Goal: Find specific page/section: Find specific page/section

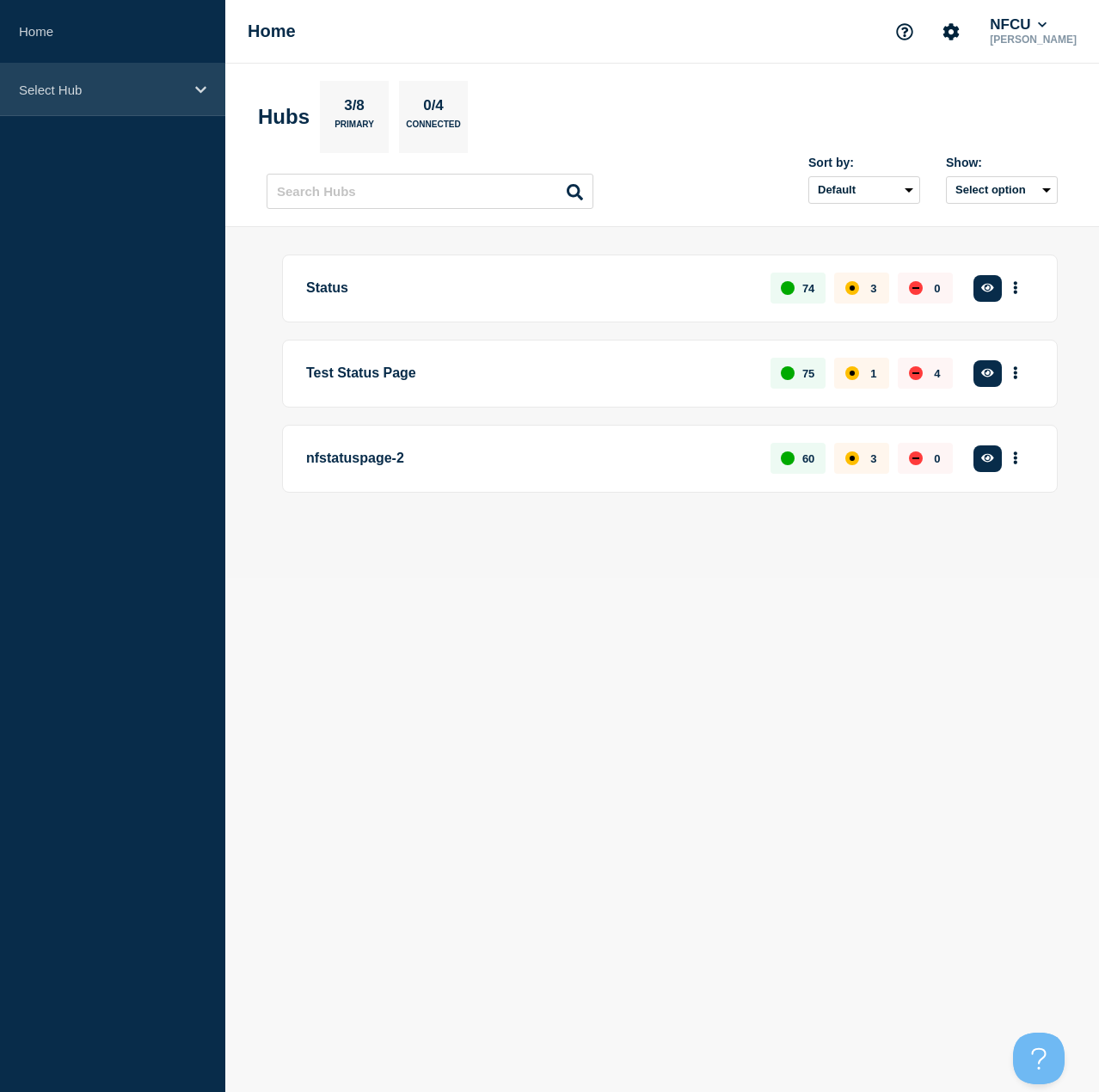
drag, startPoint x: 146, startPoint y: 85, endPoint x: 126, endPoint y: 111, distance: 32.8
click at [146, 85] on p "Select Hub" at bounding box center [101, 90] width 165 height 15
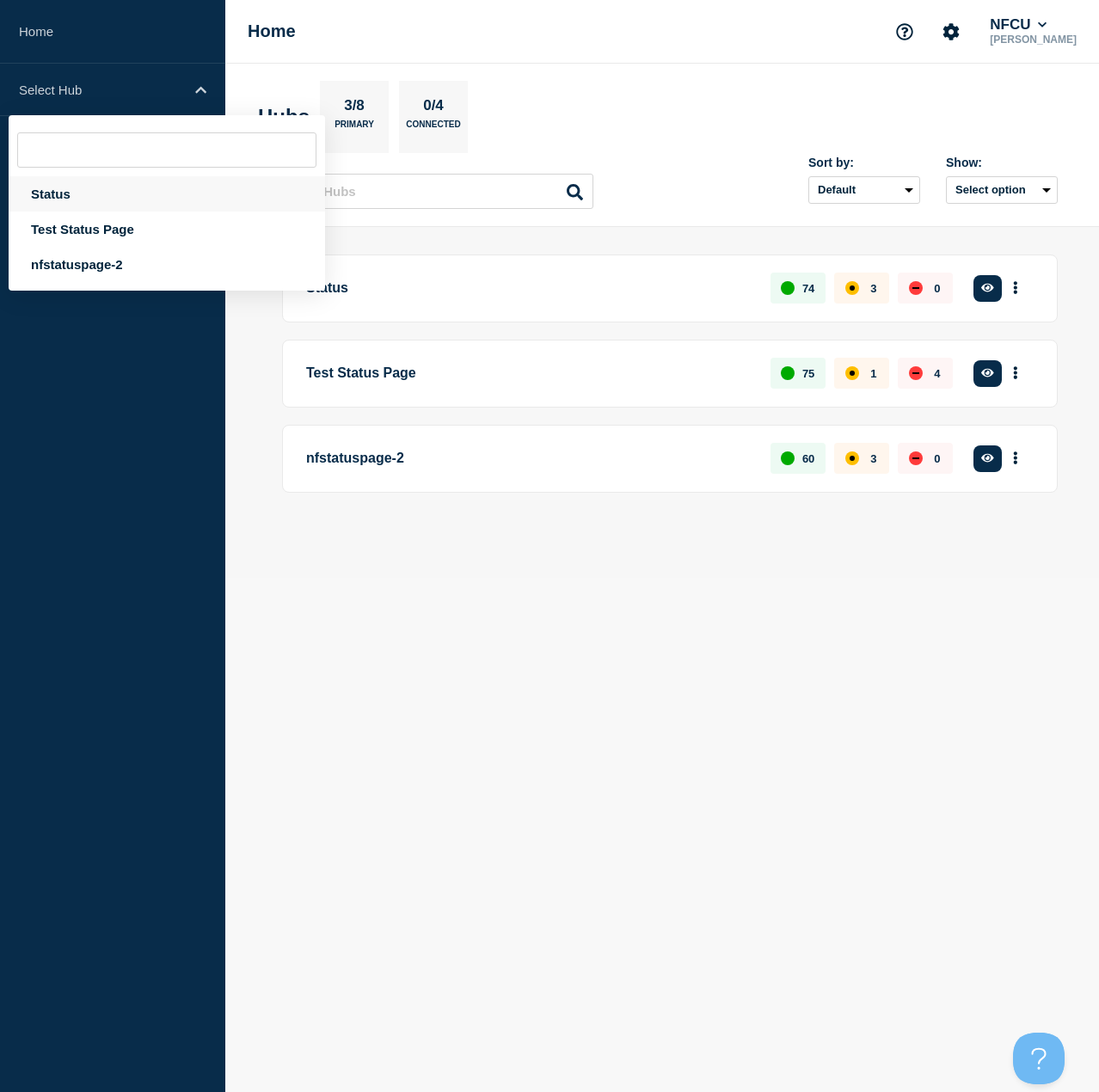
click at [54, 191] on div "Status" at bounding box center [166, 193] width 316 height 36
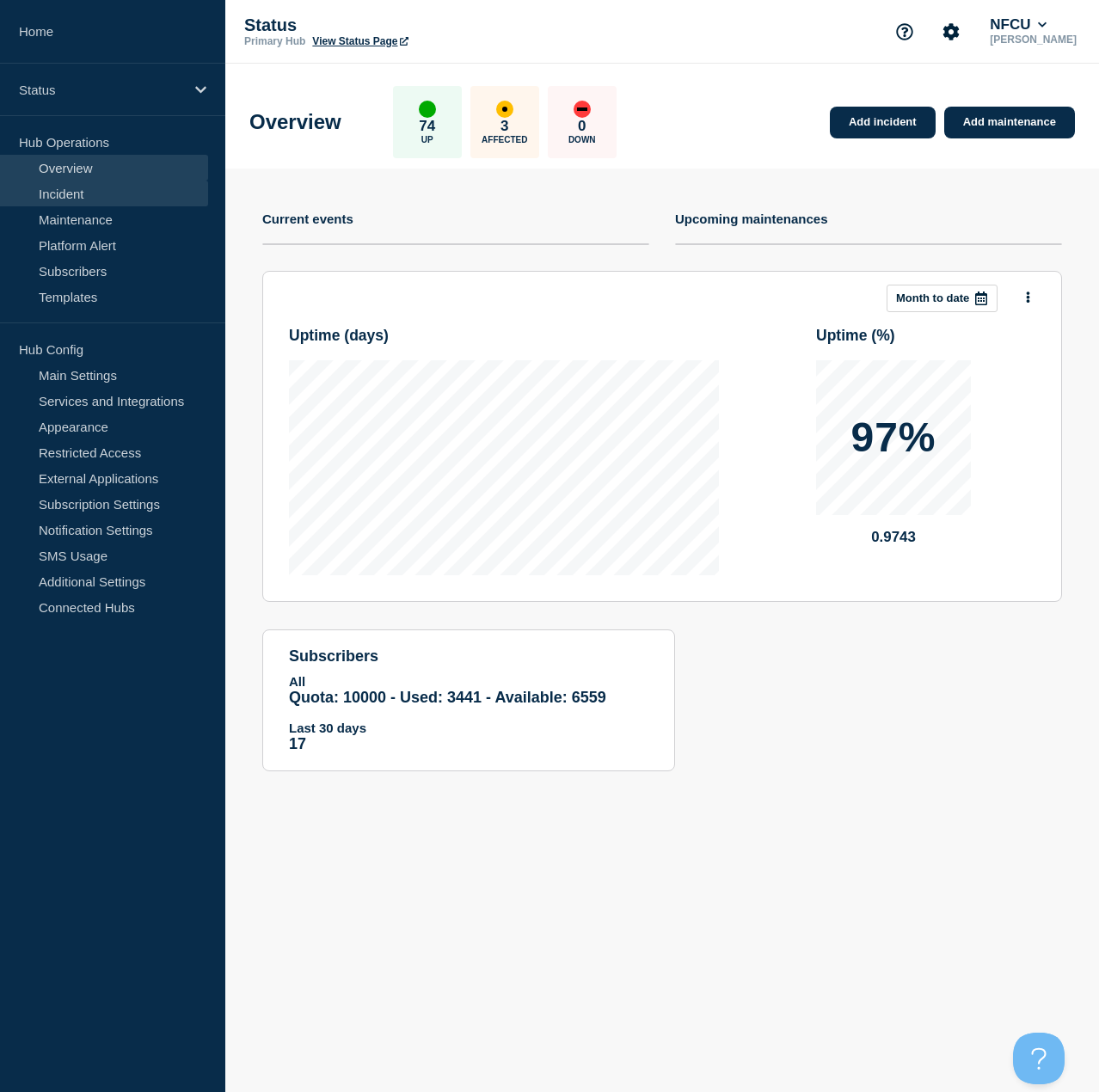
click at [60, 188] on link "Incident" at bounding box center [104, 193] width 208 height 26
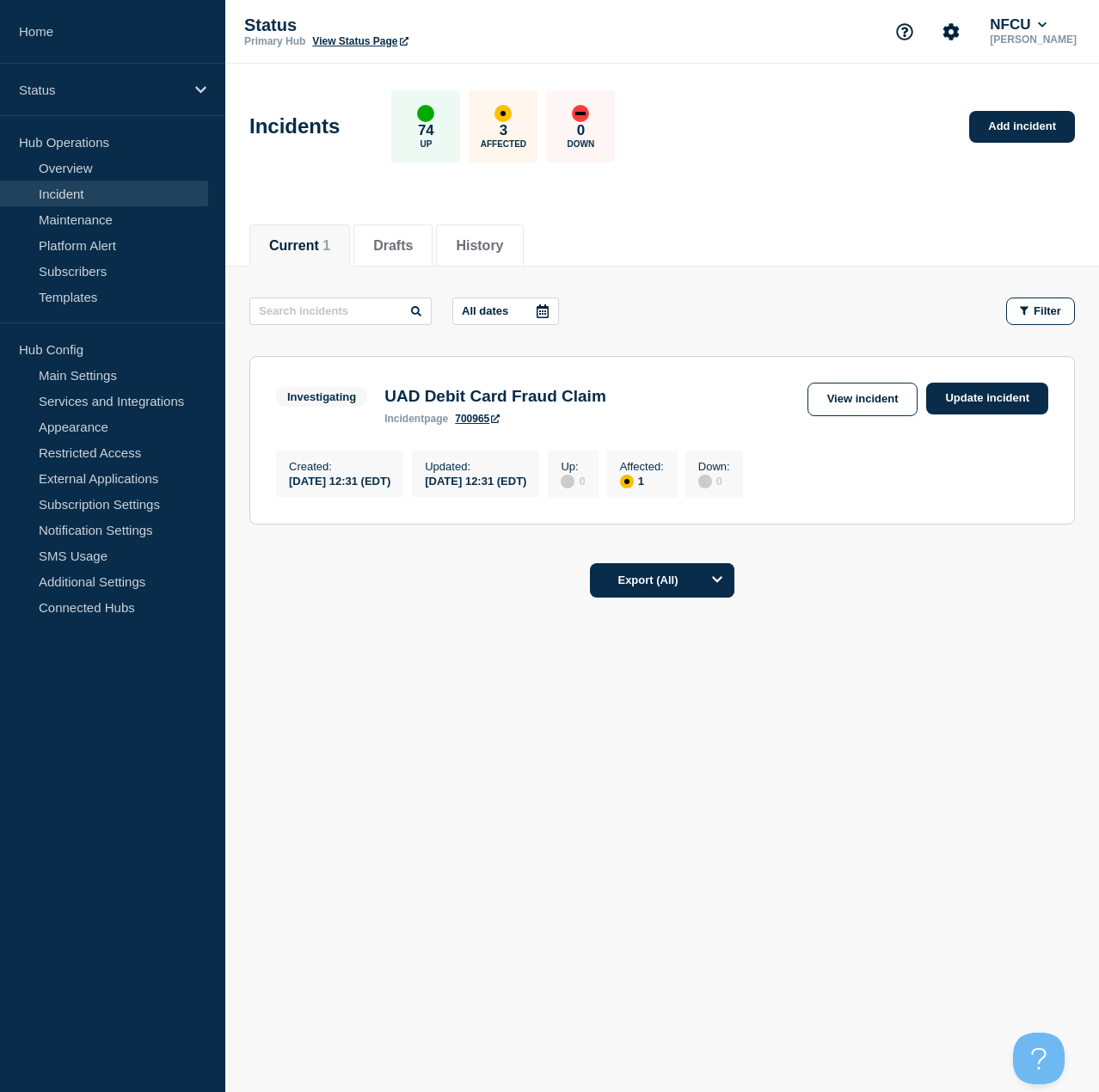
click at [468, 392] on h3 "UAD Debit Card Fraud Claim" at bounding box center [495, 397] width 221 height 19
copy h3 "UAD Debit Card Fraud Claim"
click at [84, 293] on link "Templates" at bounding box center [104, 296] width 208 height 26
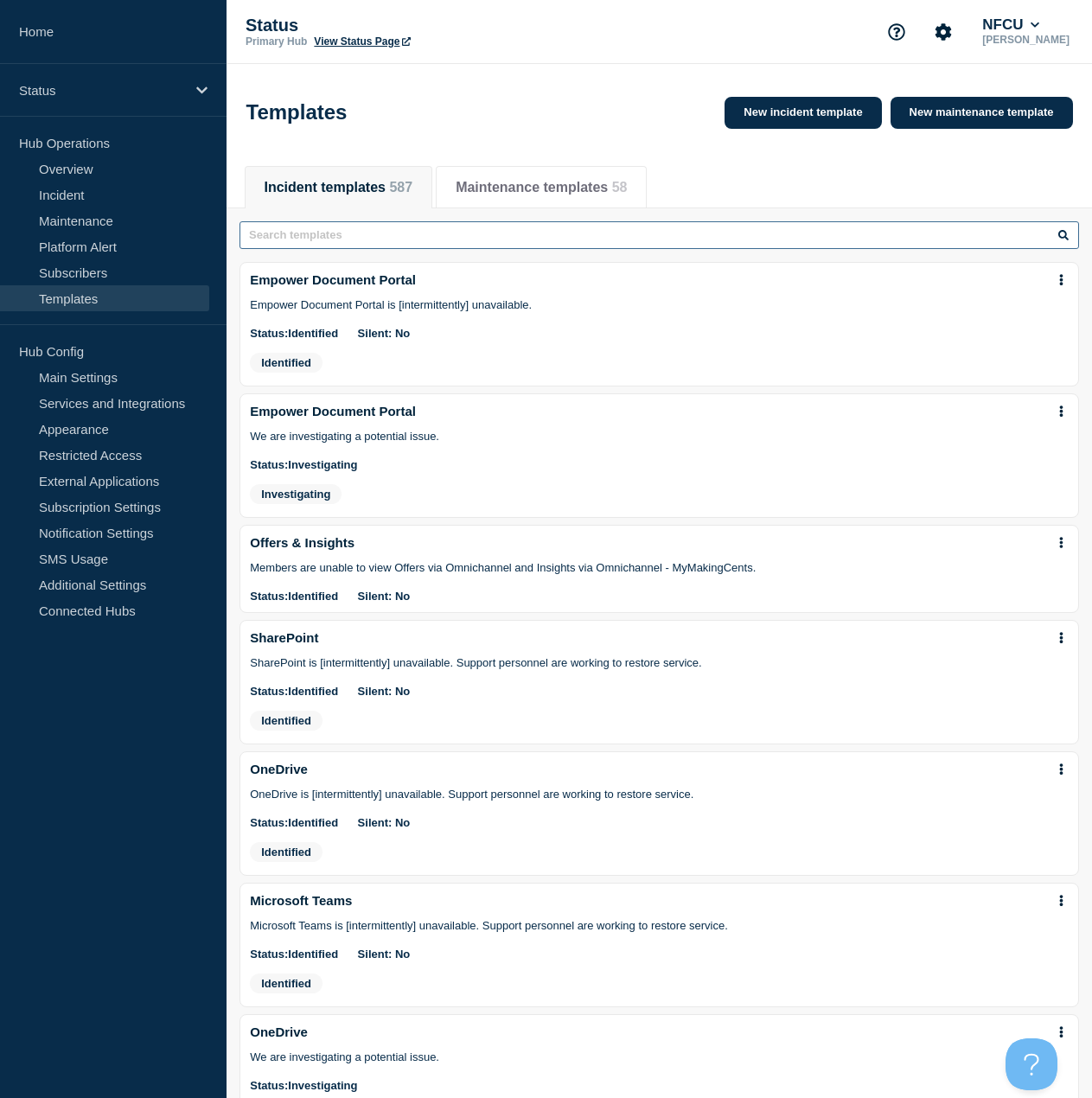
click at [387, 247] on input "text" at bounding box center [659, 236] width 840 height 27
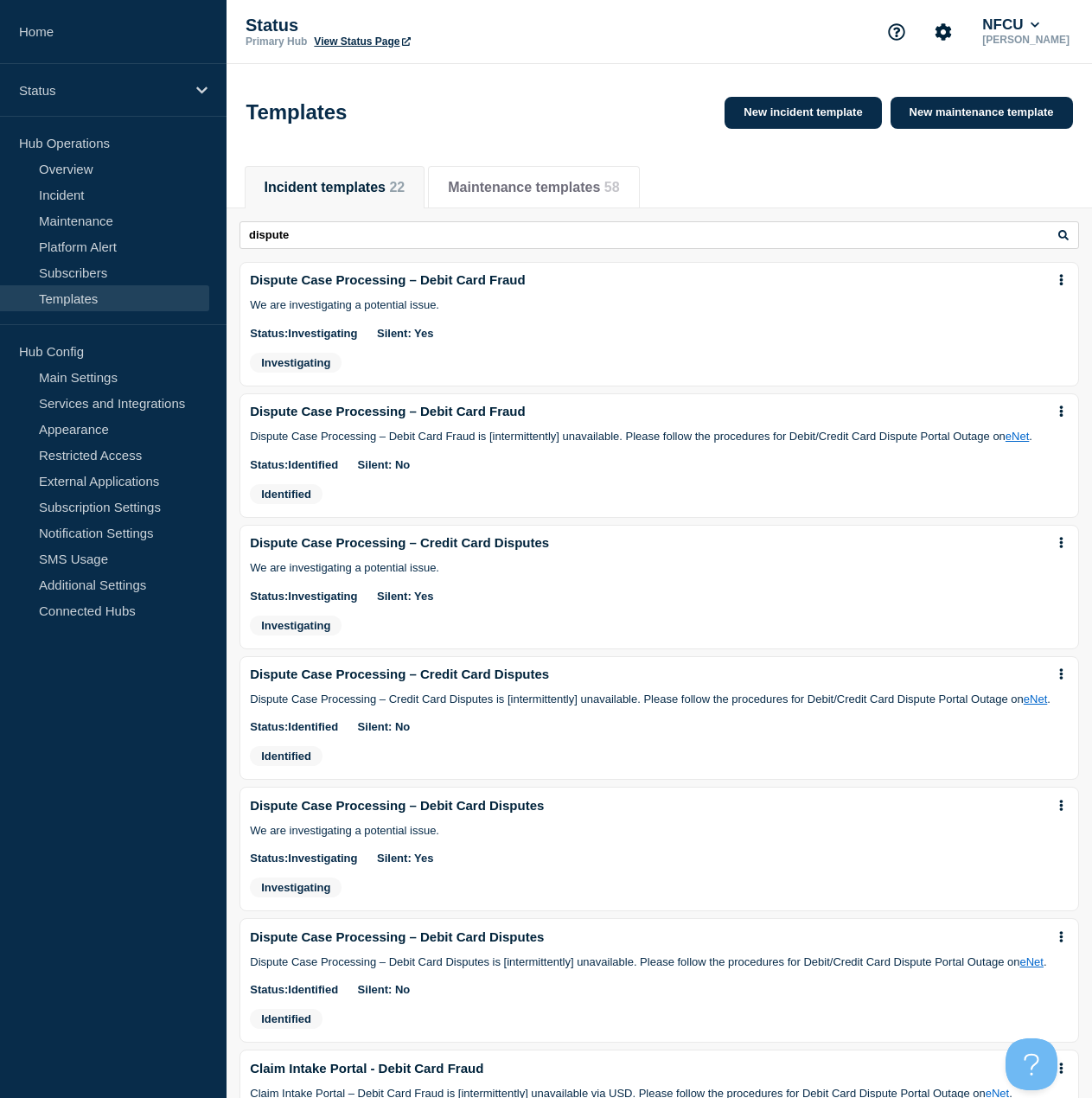
click at [696, 340] on div "Status: investigating Silent: Yes" at bounding box center [659, 334] width 819 height 13
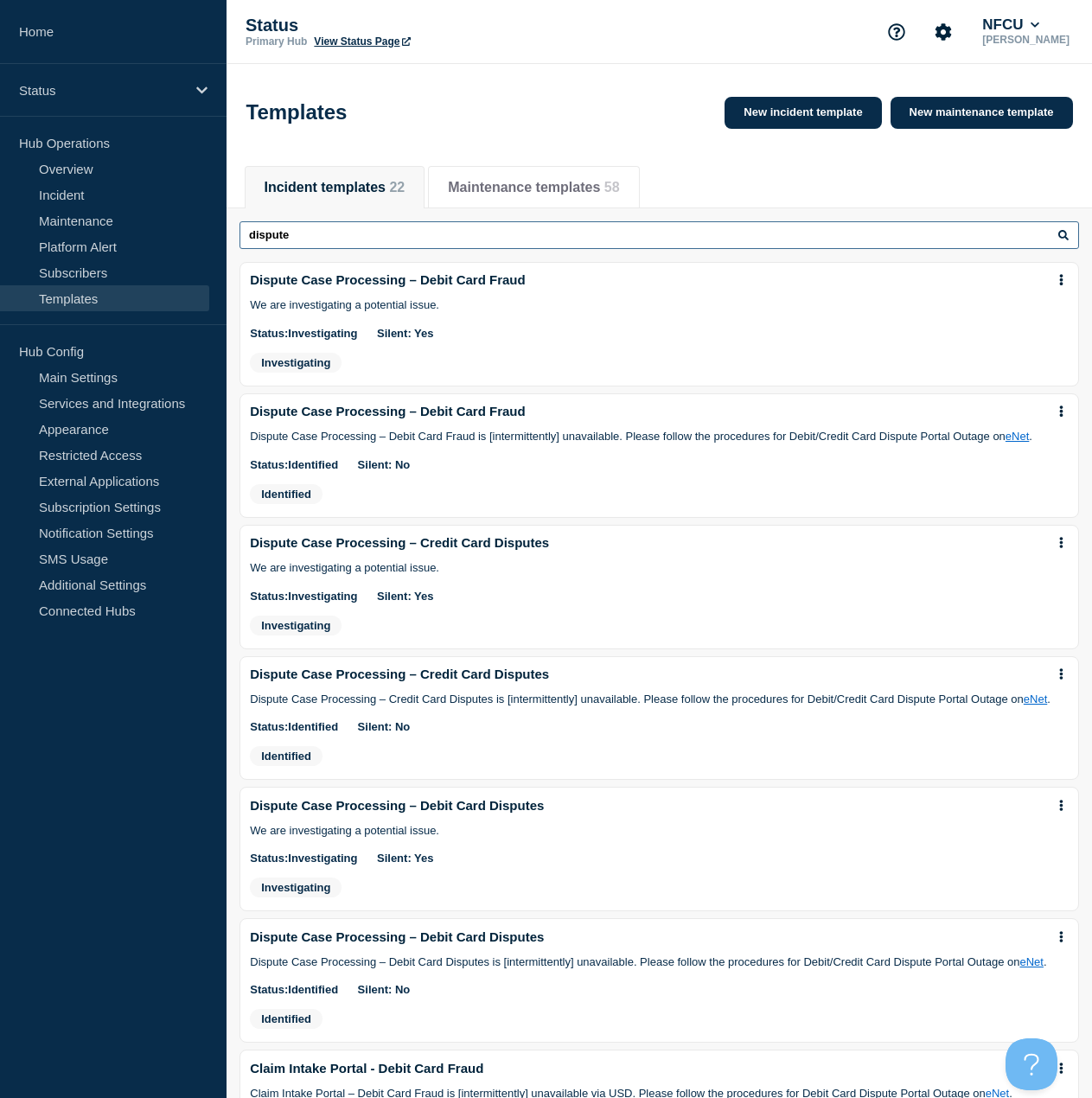
click at [315, 247] on input "dispute" at bounding box center [659, 236] width 840 height 27
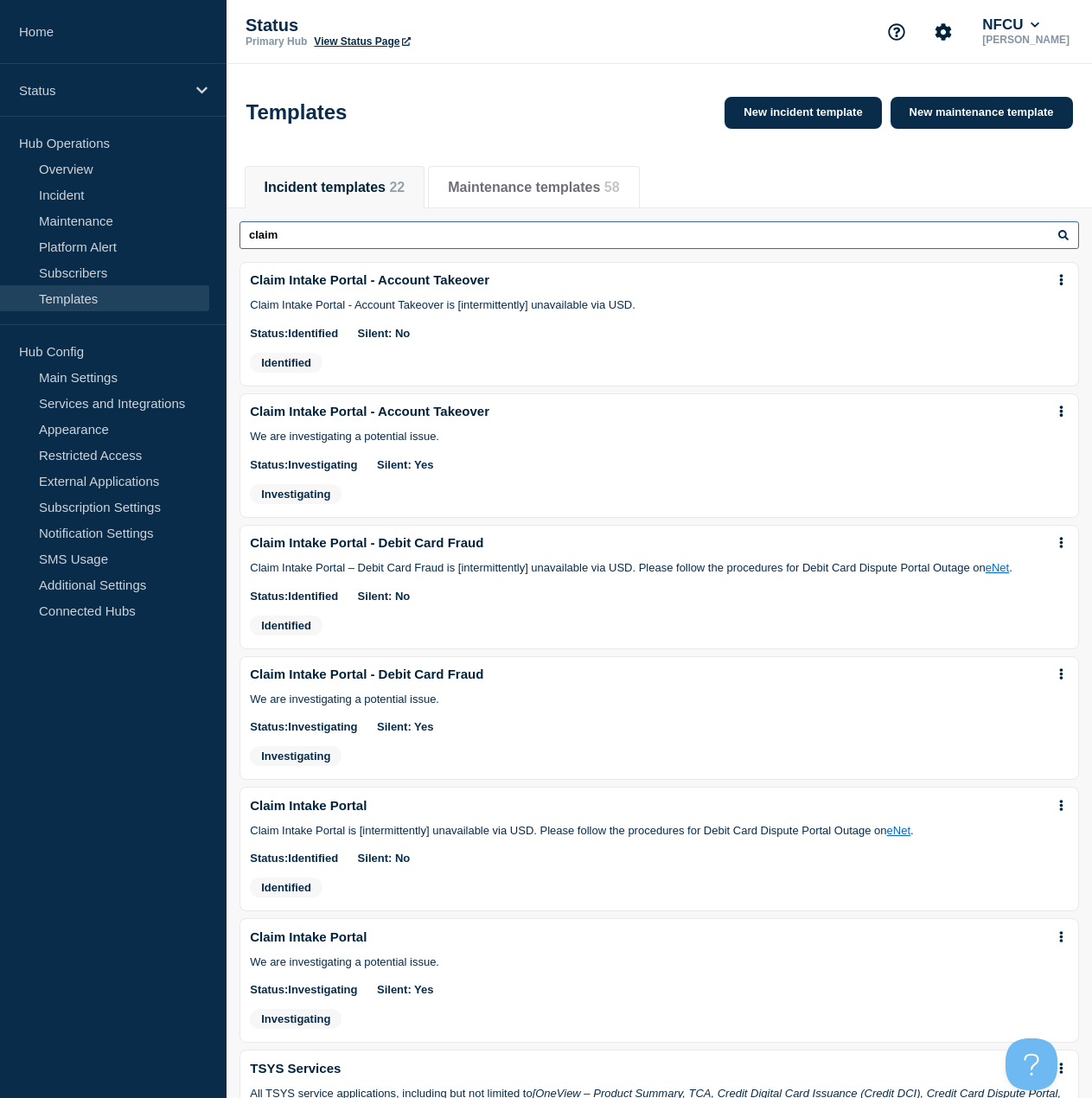
click at [371, 239] on input "claim" at bounding box center [659, 236] width 840 height 27
type input "dispute"
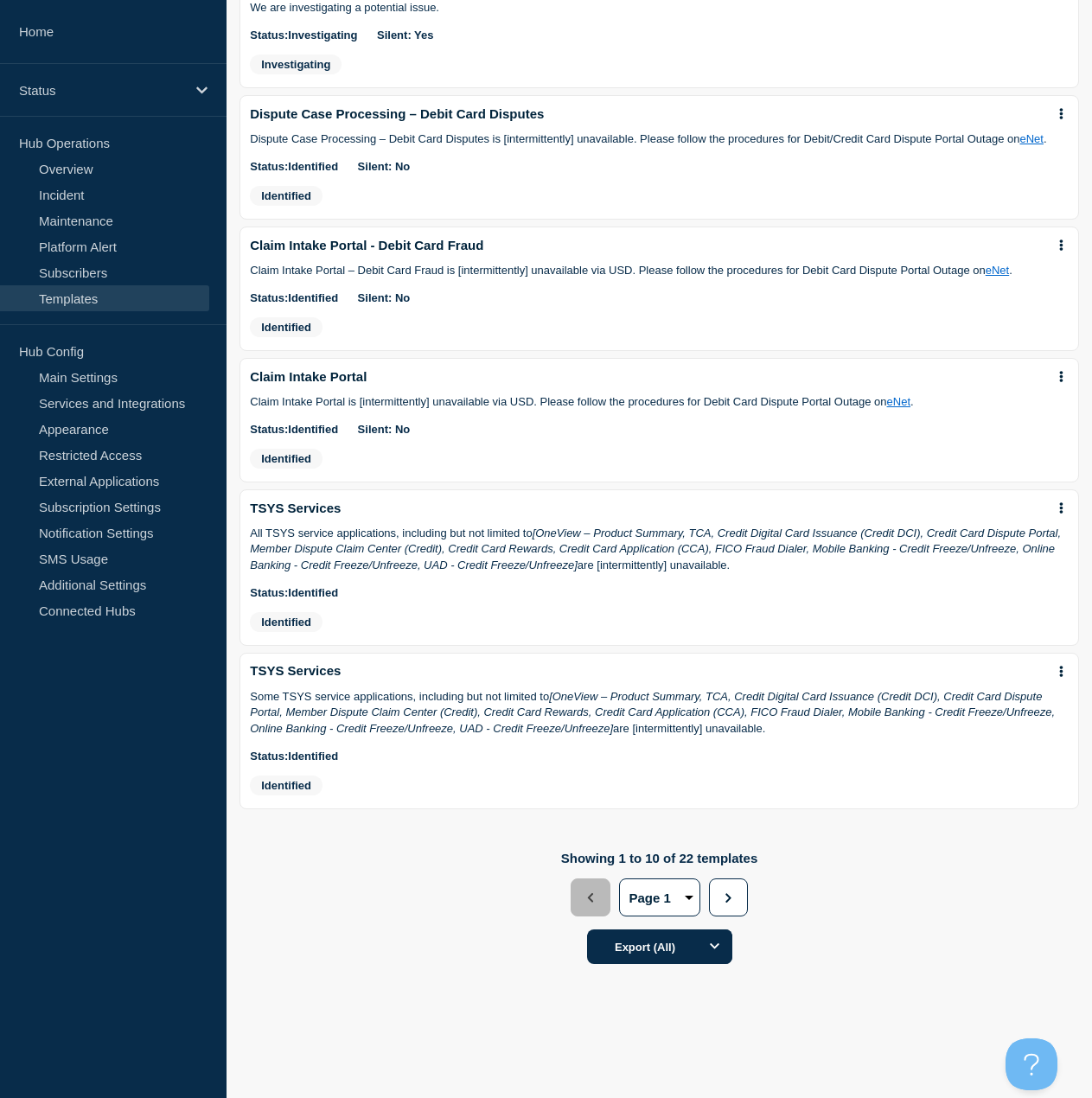
scroll to position [885, 0]
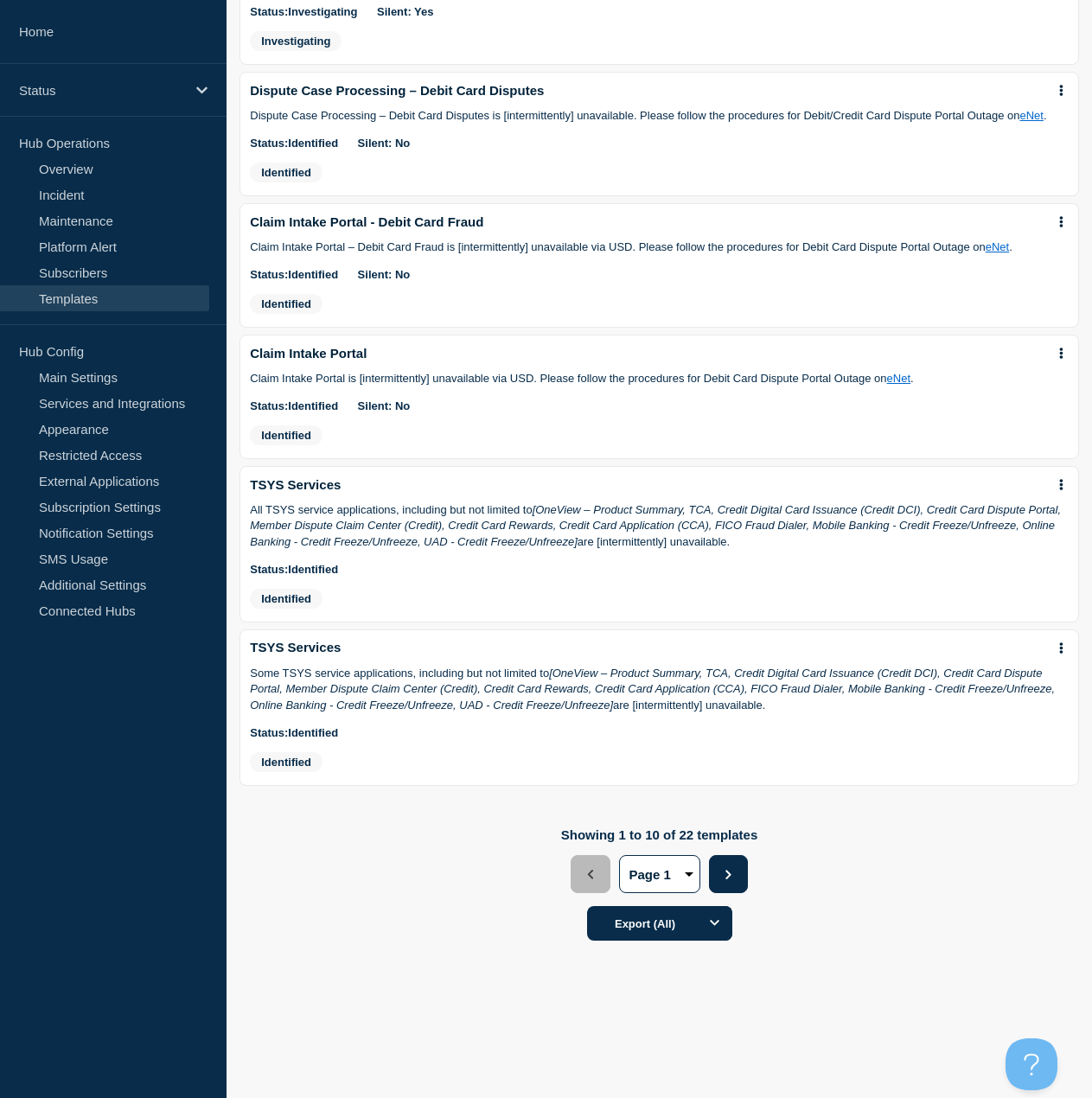
click at [739, 869] on button "Next" at bounding box center [729, 874] width 39 height 38
select select "2"
